Goal: Task Accomplishment & Management: Manage account settings

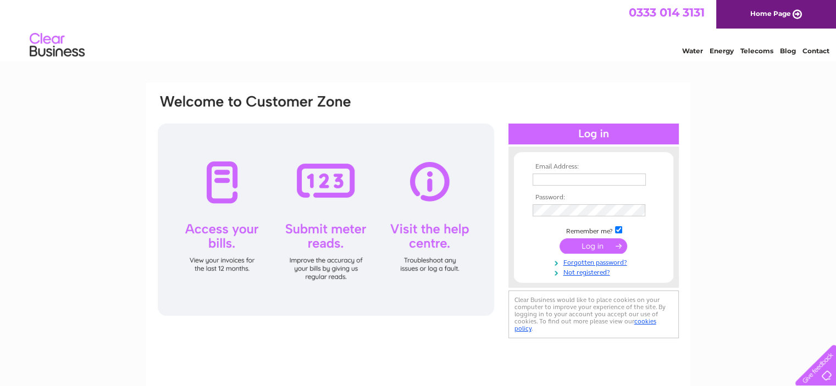
type input "ccordner@clydedefencelawyers.com"
click at [221, 226] on div at bounding box center [326, 220] width 336 height 192
click at [583, 244] on input "submit" at bounding box center [593, 245] width 68 height 15
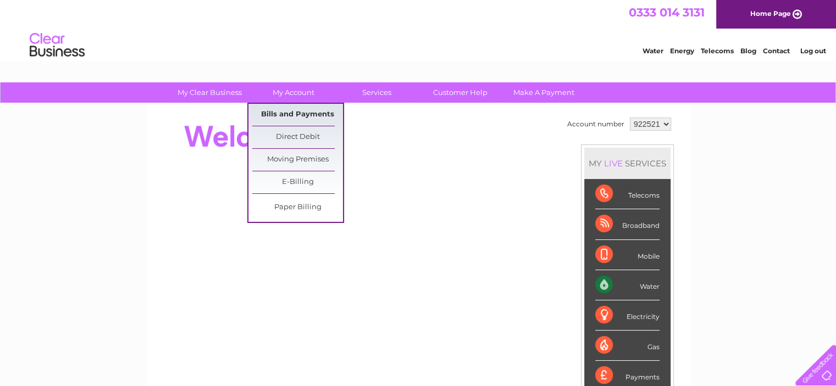
click at [298, 113] on link "Bills and Payments" at bounding box center [297, 115] width 91 height 22
click at [301, 114] on link "Bills and Payments" at bounding box center [297, 115] width 91 height 22
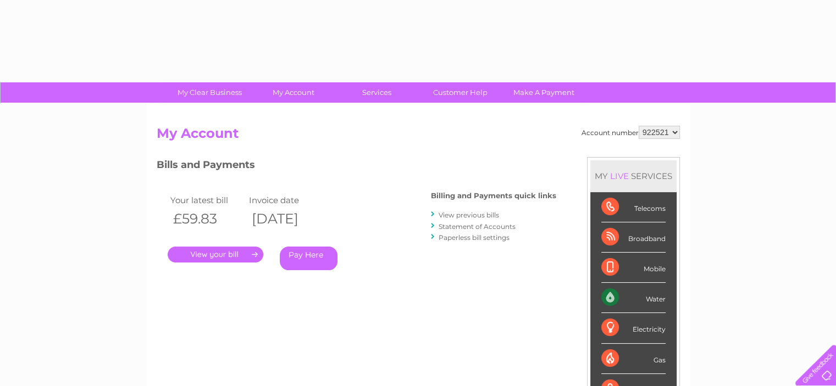
click at [236, 252] on link "." at bounding box center [216, 255] width 96 height 16
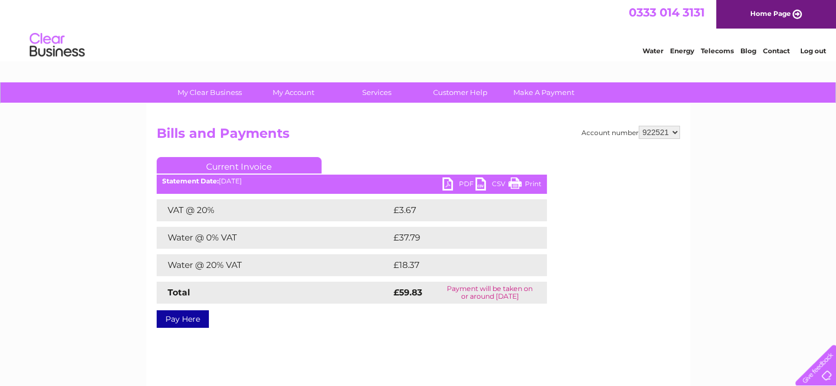
click at [516, 180] on link "Print" at bounding box center [524, 185] width 33 height 16
click at [671, 131] on select "922521 922522" at bounding box center [658, 132] width 41 height 13
select select "922522"
click at [638, 126] on select "922521 922522" at bounding box center [658, 132] width 41 height 13
click at [529, 186] on link "Print" at bounding box center [524, 185] width 33 height 16
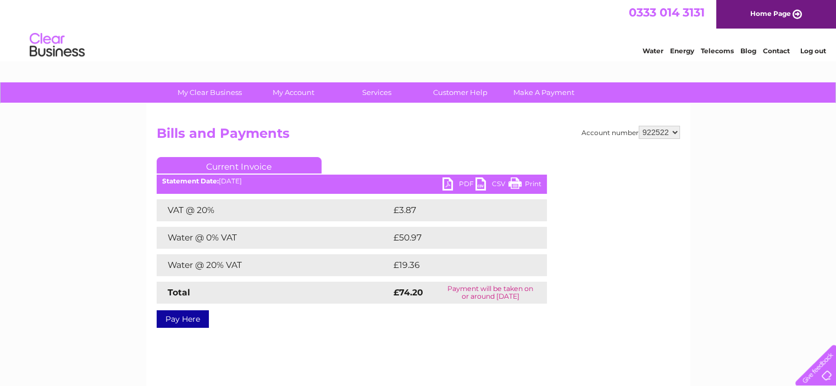
click at [523, 180] on link "Print" at bounding box center [524, 185] width 33 height 16
click at [805, 48] on link "Log out" at bounding box center [812, 51] width 26 height 8
